Goal: Information Seeking & Learning: Stay updated

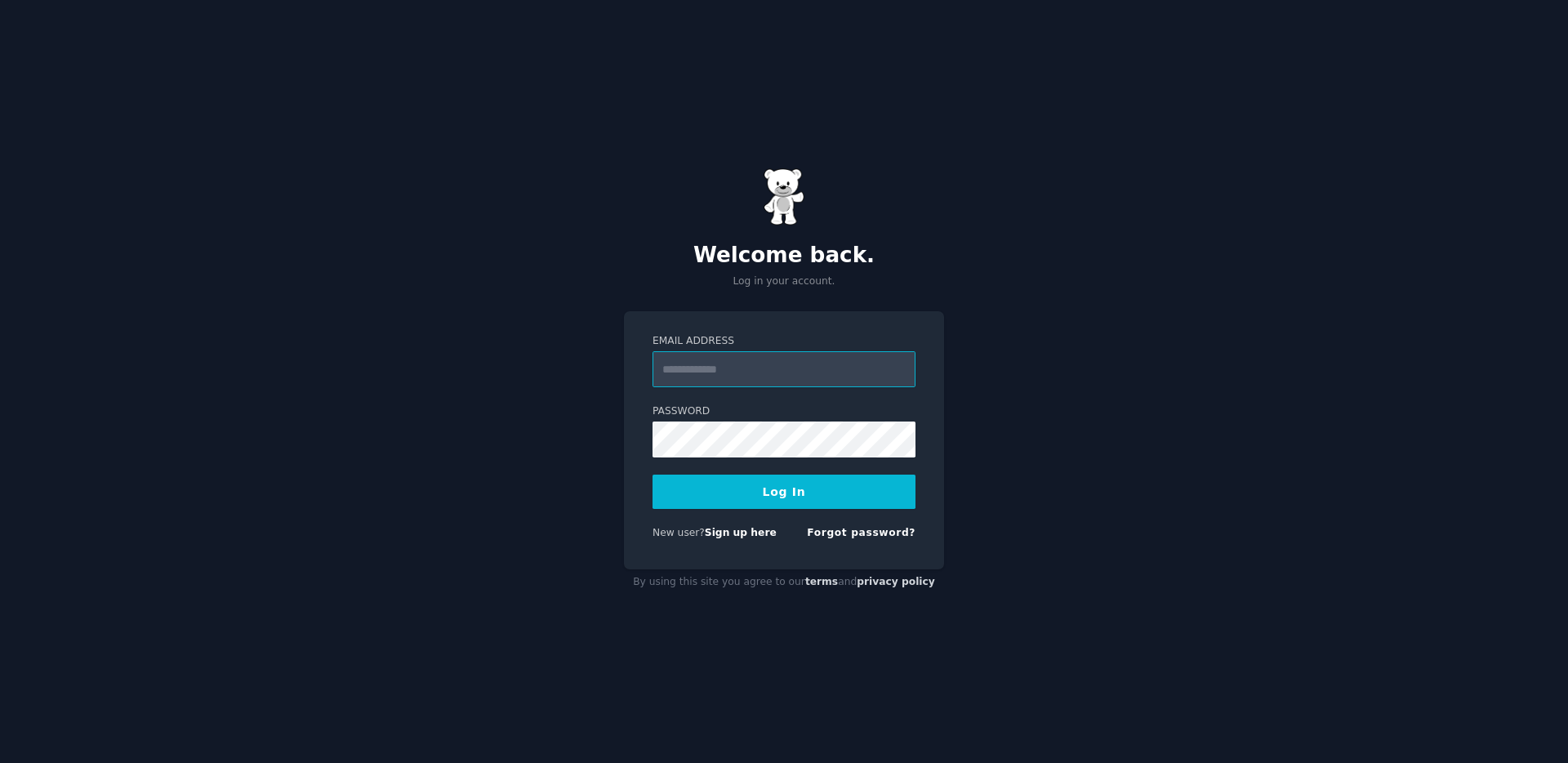
click at [730, 372] on input "Email Address" at bounding box center [784, 369] width 263 height 36
type input "**********"
click at [780, 493] on button "Log In" at bounding box center [784, 491] width 263 height 34
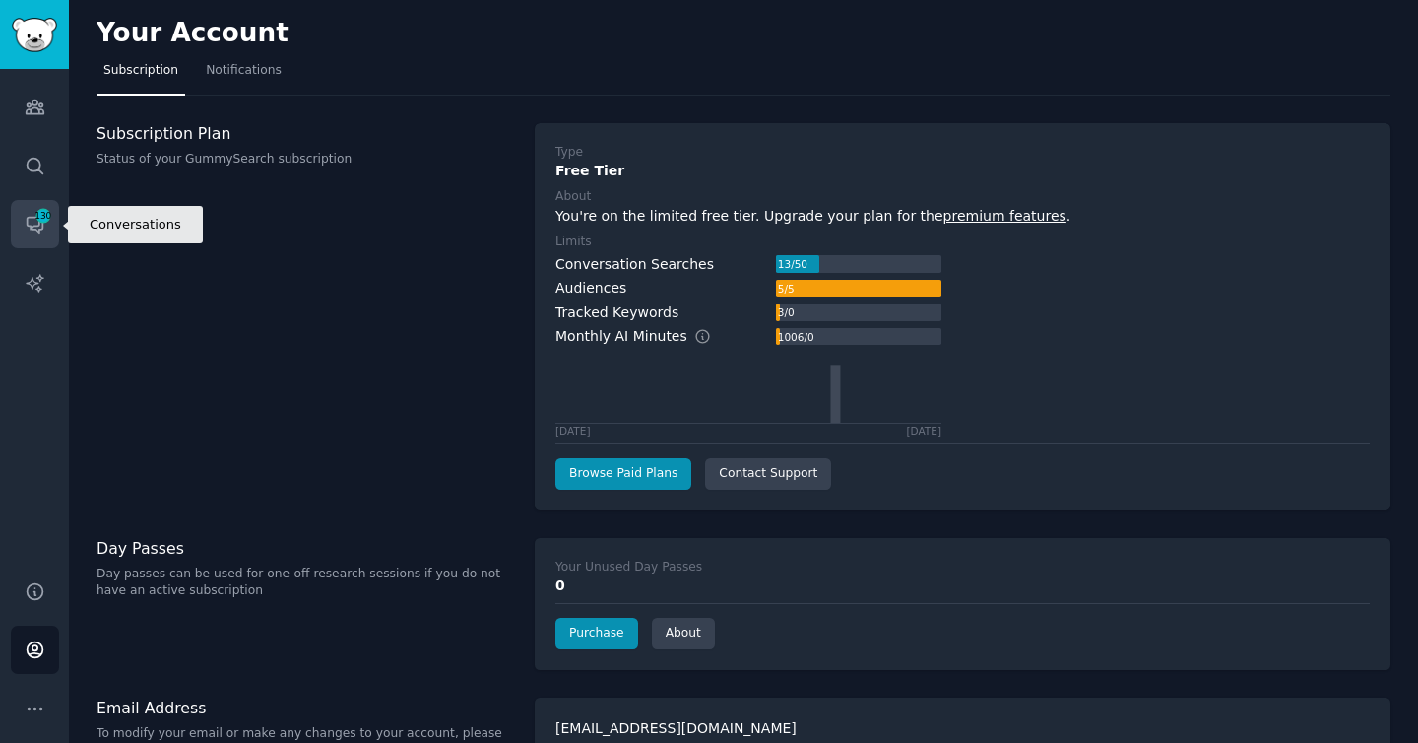
click at [31, 224] on icon "Sidebar" at bounding box center [35, 224] width 21 height 21
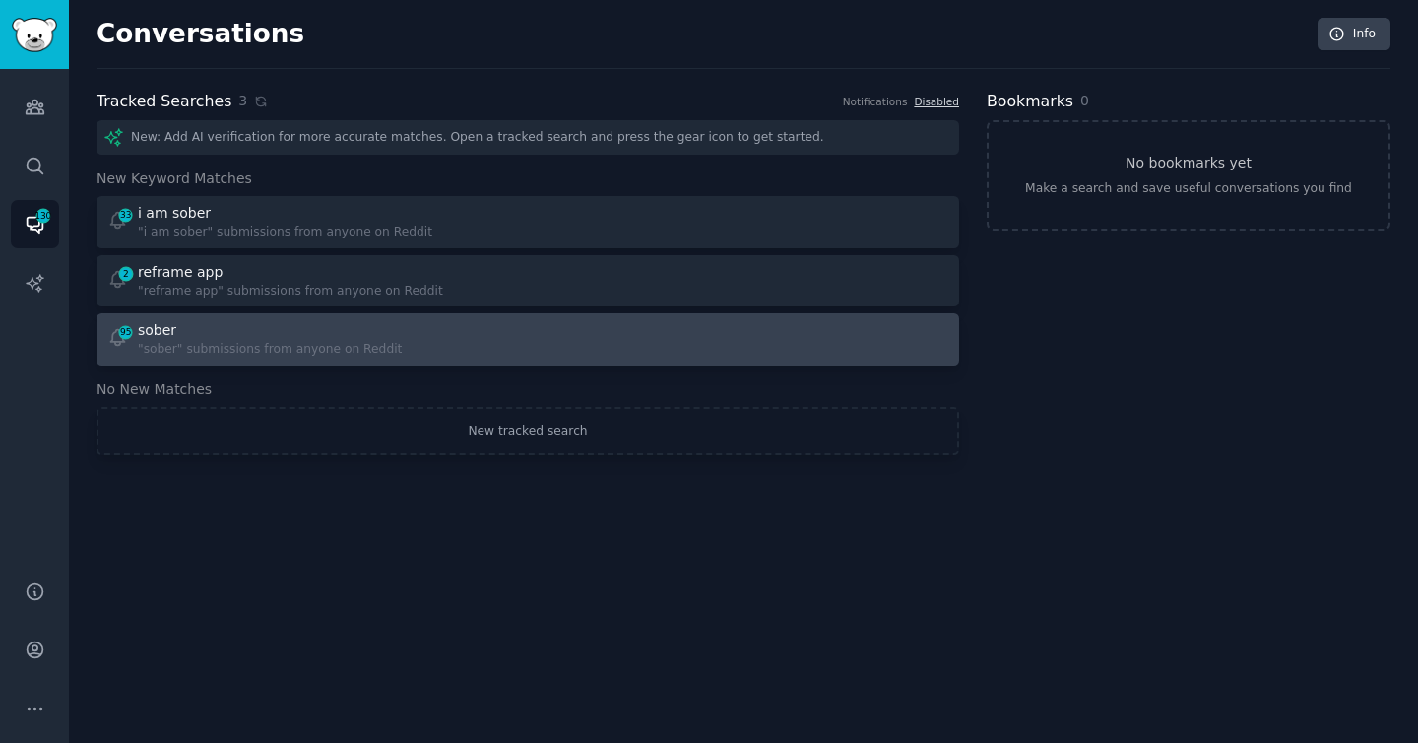
click at [201, 335] on div "sober" at bounding box center [270, 330] width 264 height 21
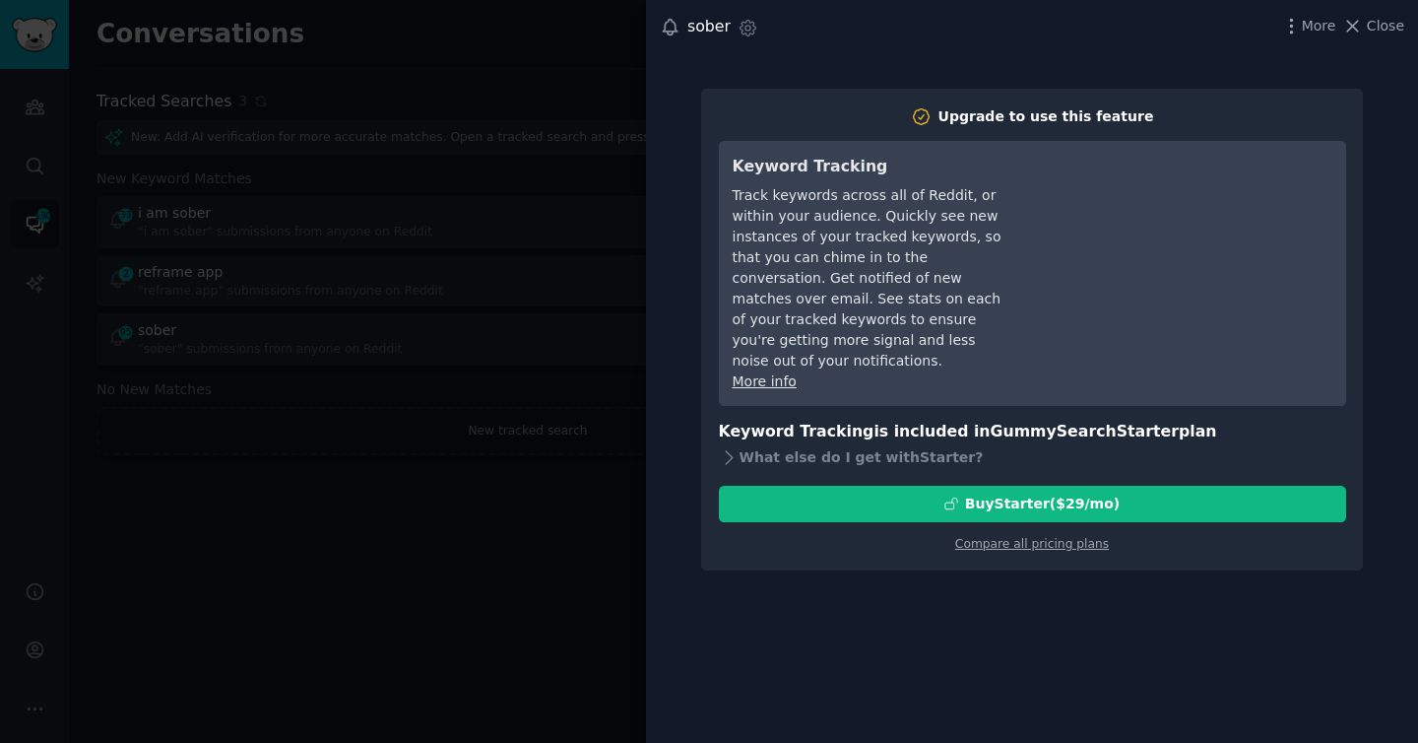
click at [409, 523] on div at bounding box center [709, 371] width 1418 height 743
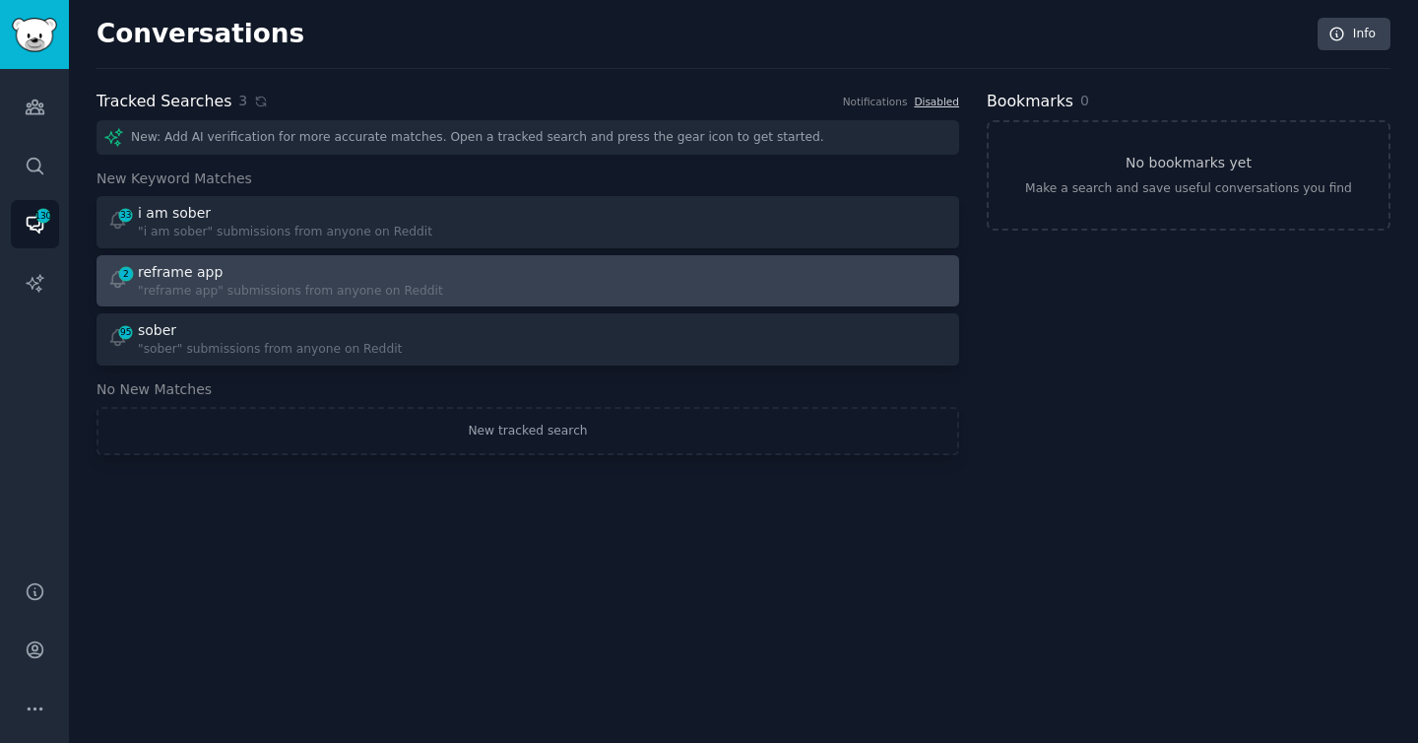
click at [310, 283] on div ""reframe app" submissions from anyone on Reddit" at bounding box center [290, 292] width 305 height 18
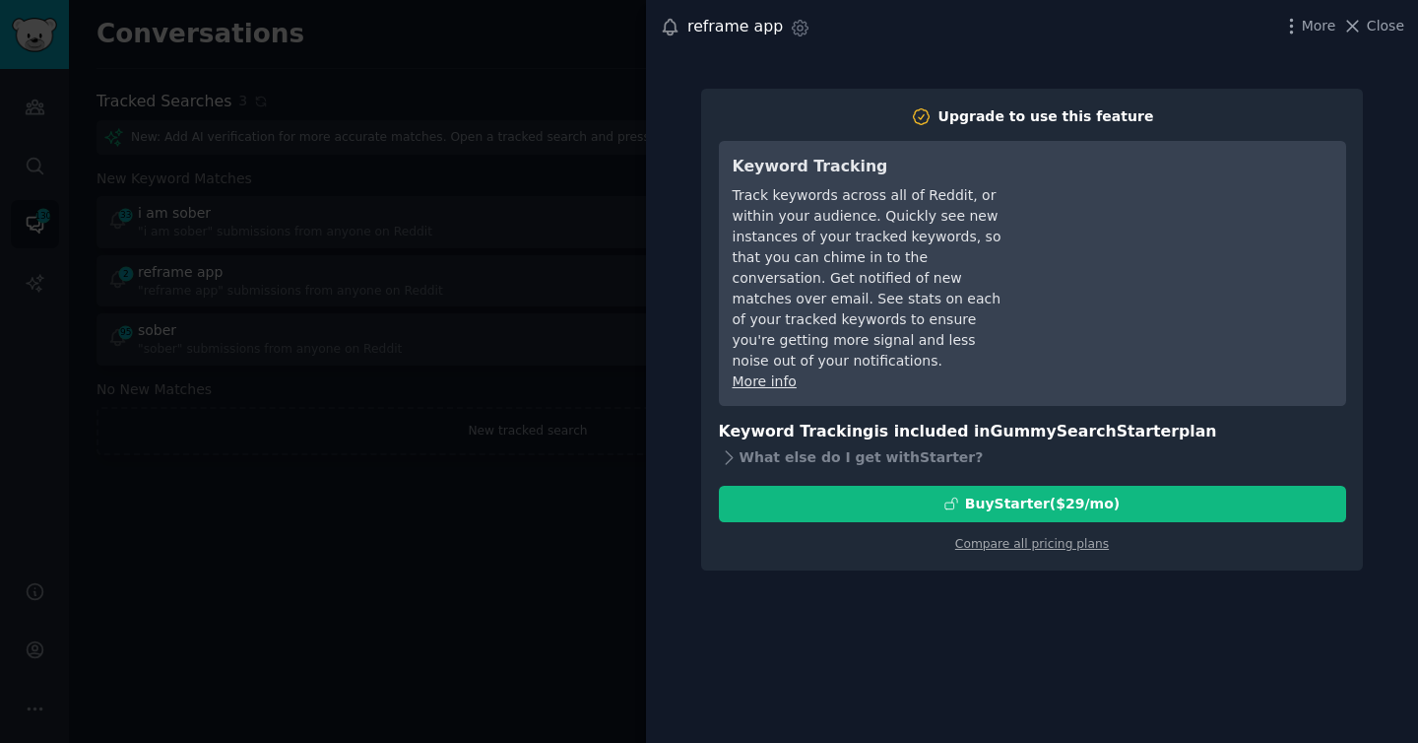
click at [498, 138] on div at bounding box center [709, 371] width 1418 height 743
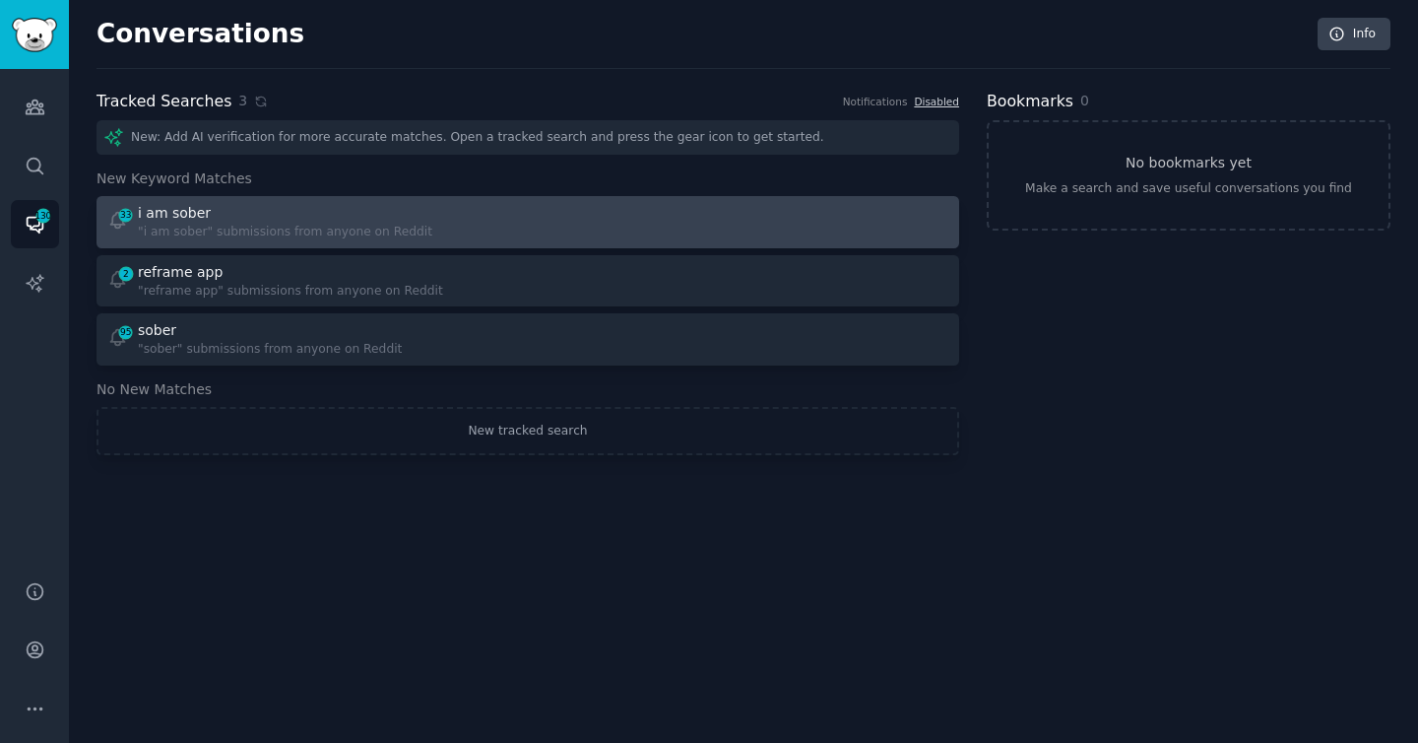
click at [220, 228] on div ""i am sober" submissions from anyone on Reddit" at bounding box center [285, 233] width 294 height 18
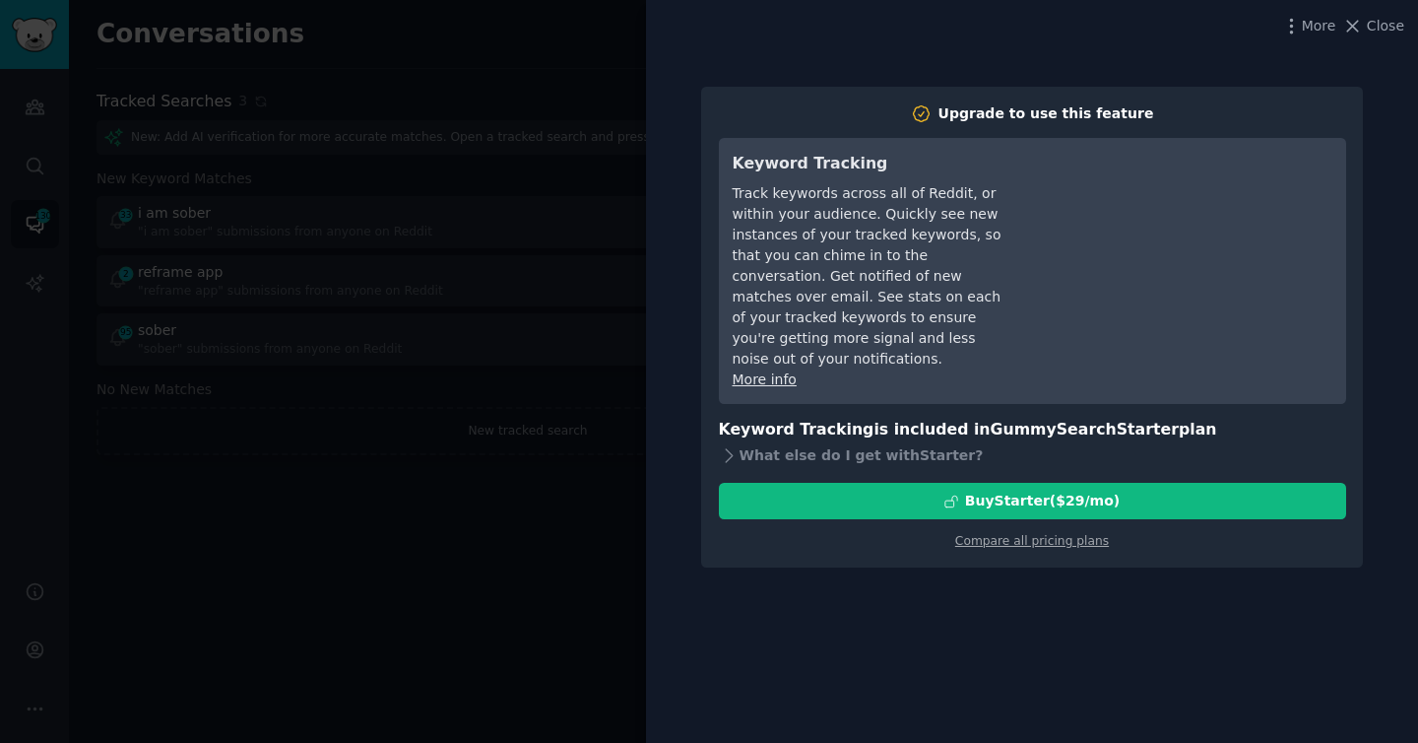
click at [395, 89] on div at bounding box center [709, 371] width 1418 height 743
